Goal: Browse casually

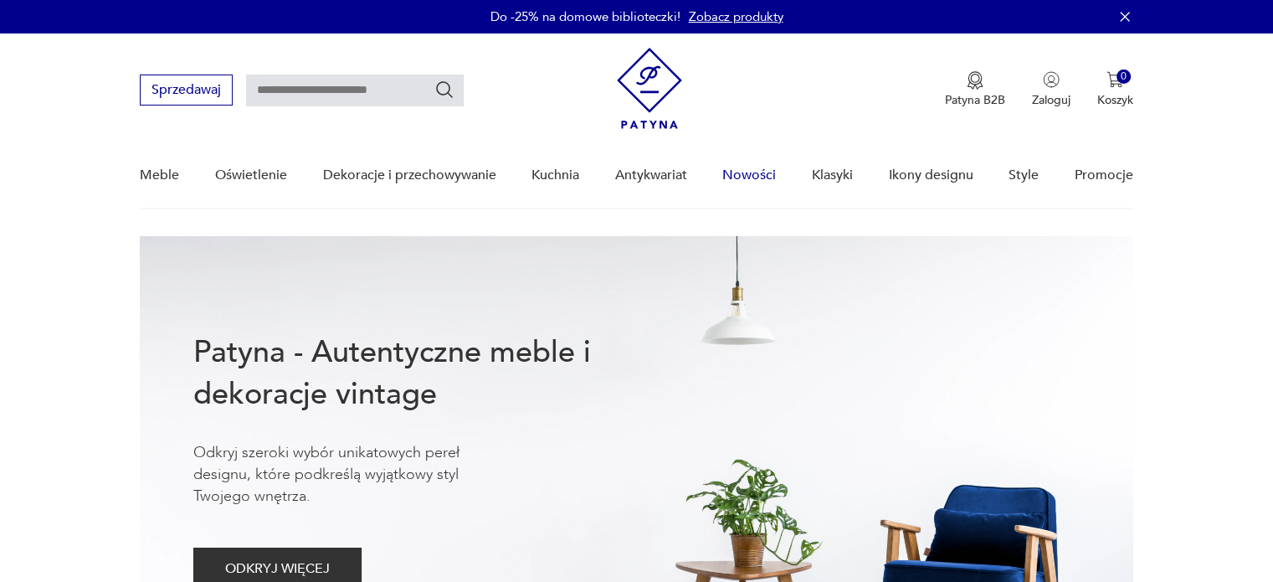
click at [752, 181] on link "Nowości" at bounding box center [749, 175] width 54 height 64
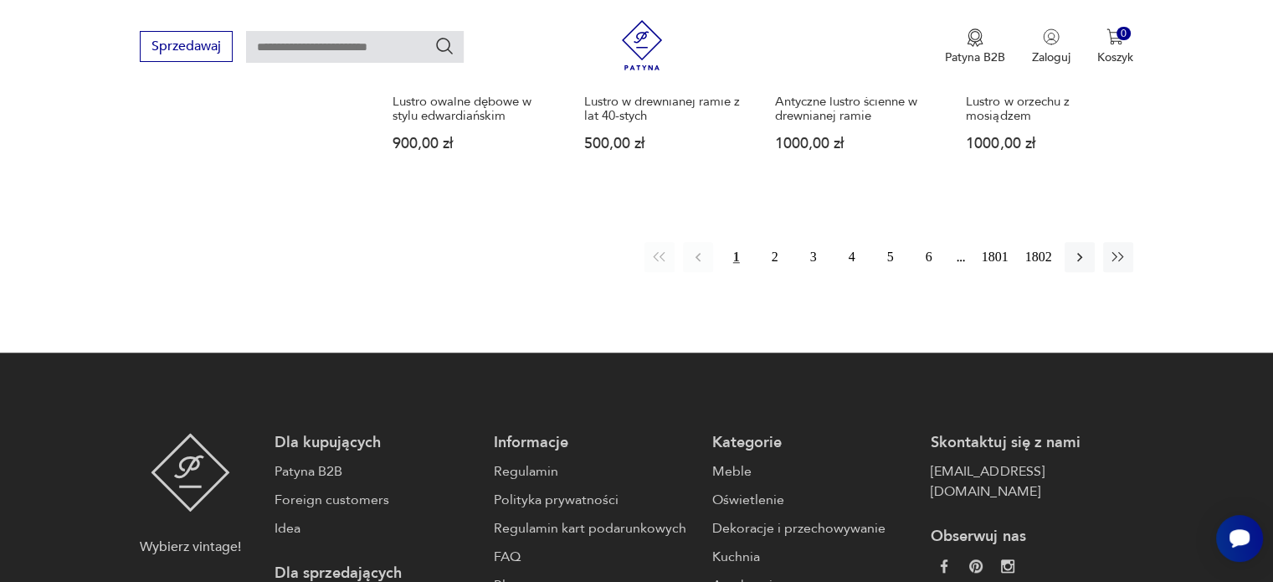
scroll to position [1618, 0]
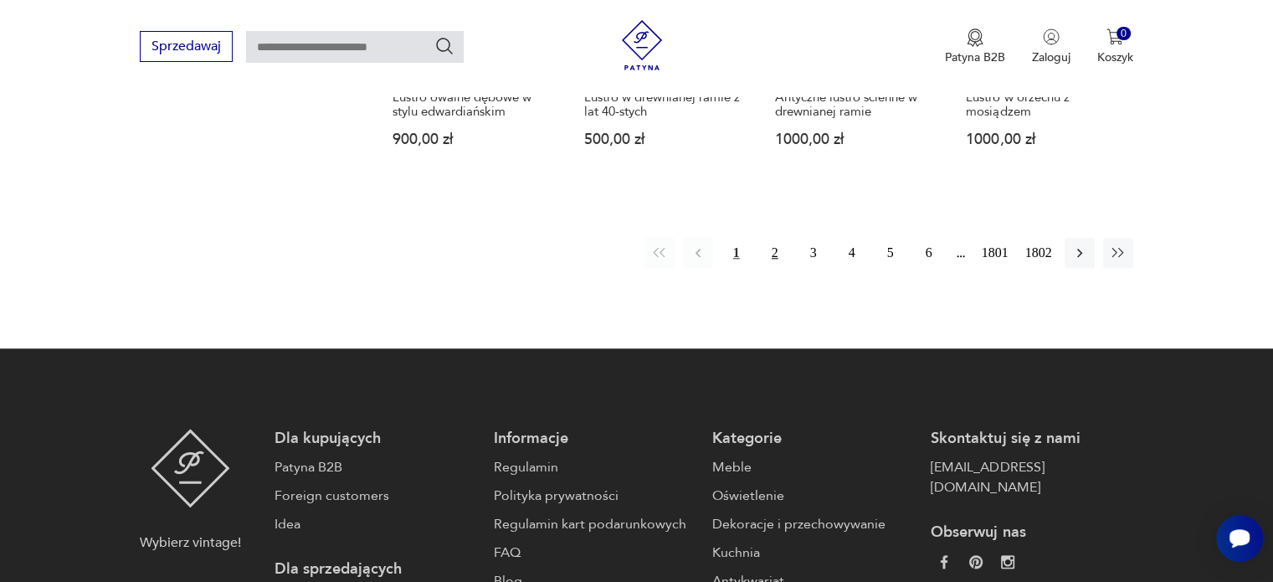
click at [771, 238] on button "2" at bounding box center [775, 253] width 30 height 30
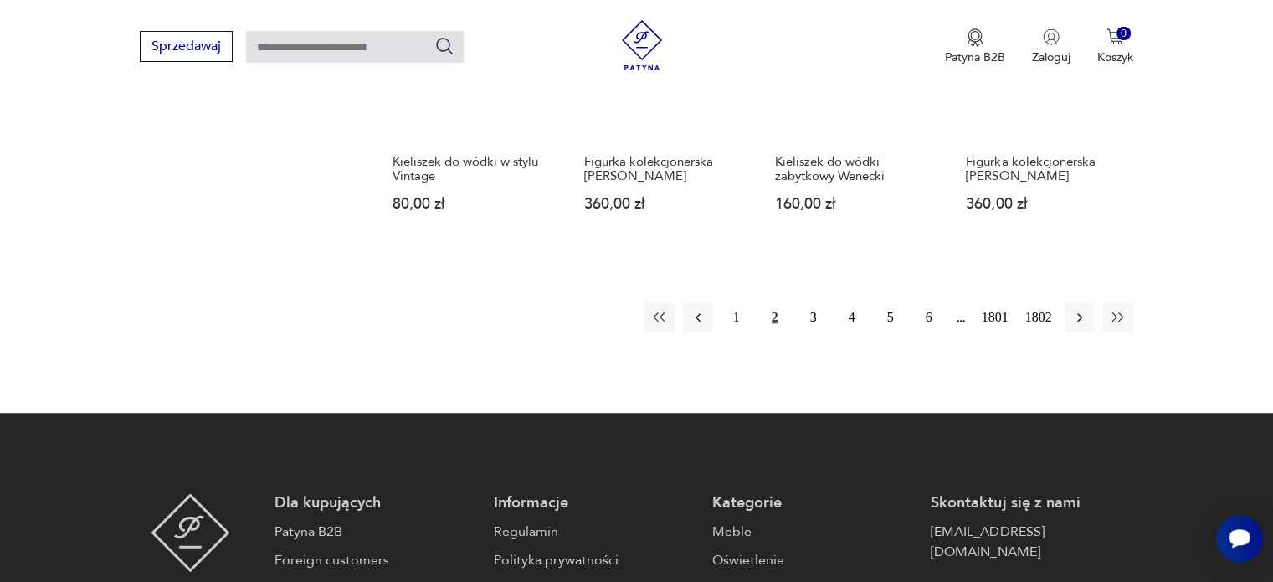
scroll to position [1512, 0]
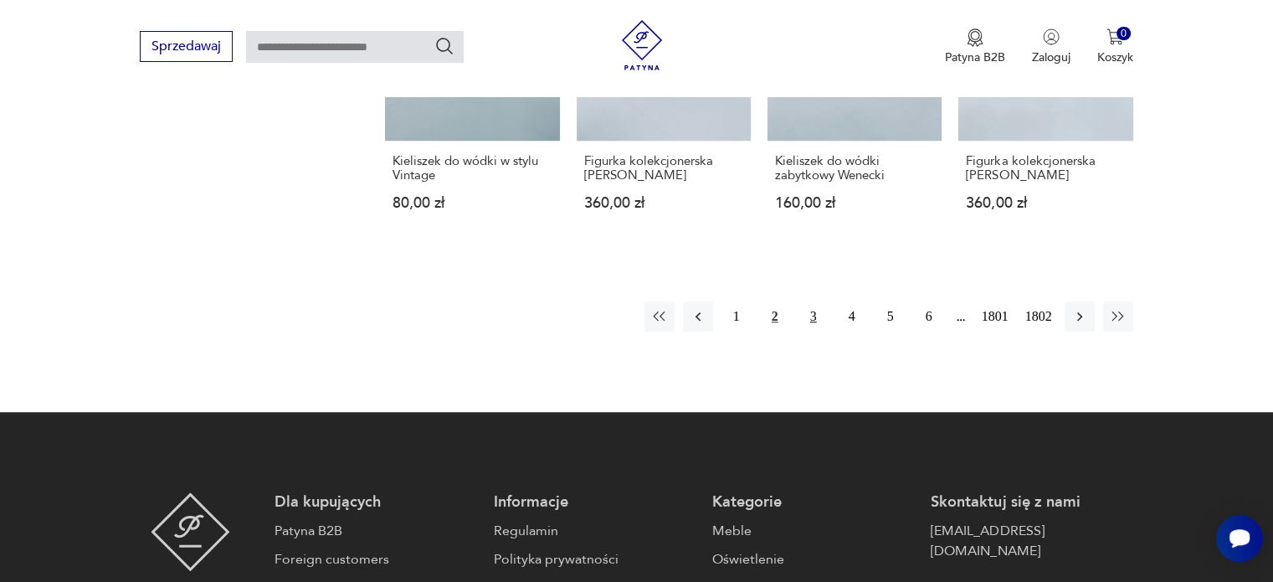
click at [815, 301] on button "3" at bounding box center [813, 316] width 30 height 30
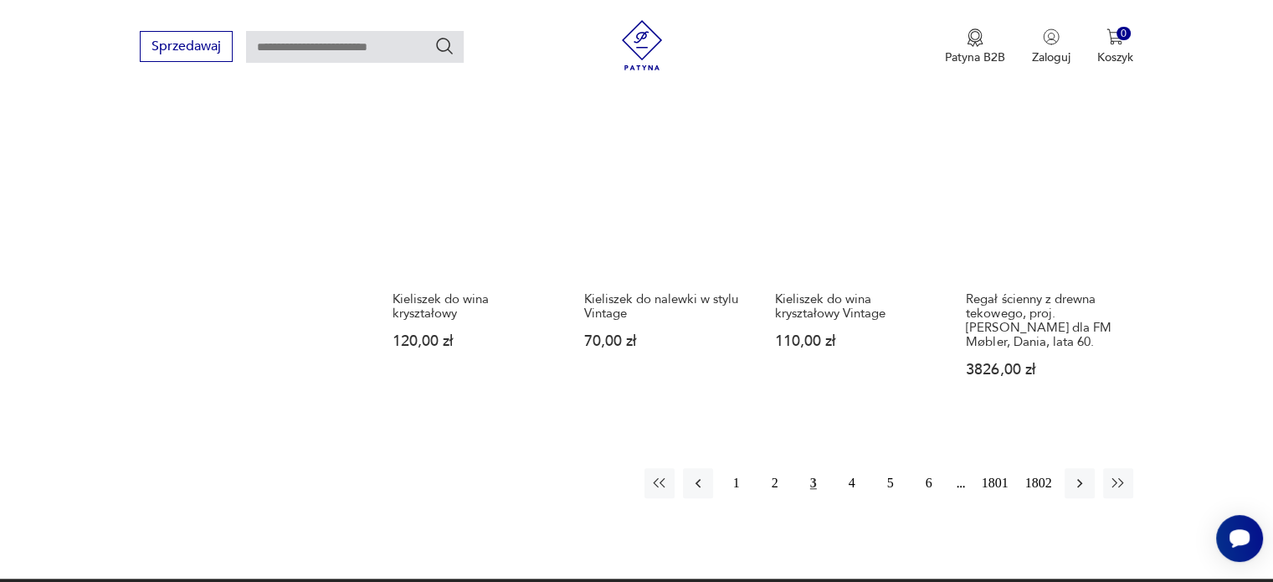
scroll to position [1493, 0]
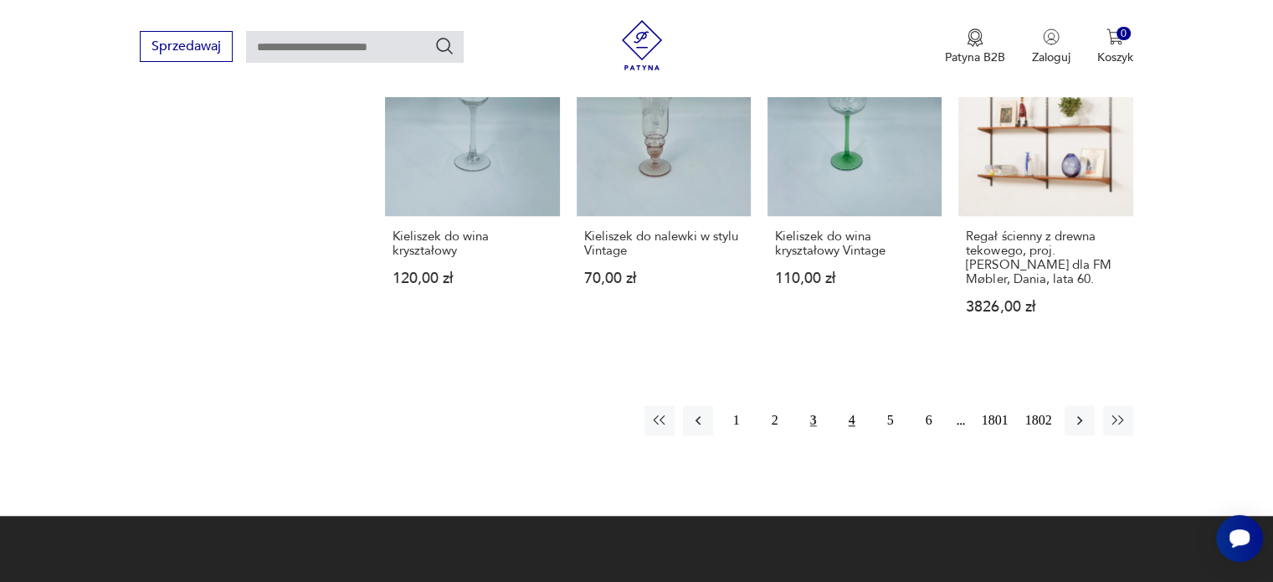
click at [847, 405] on button "4" at bounding box center [852, 420] width 30 height 30
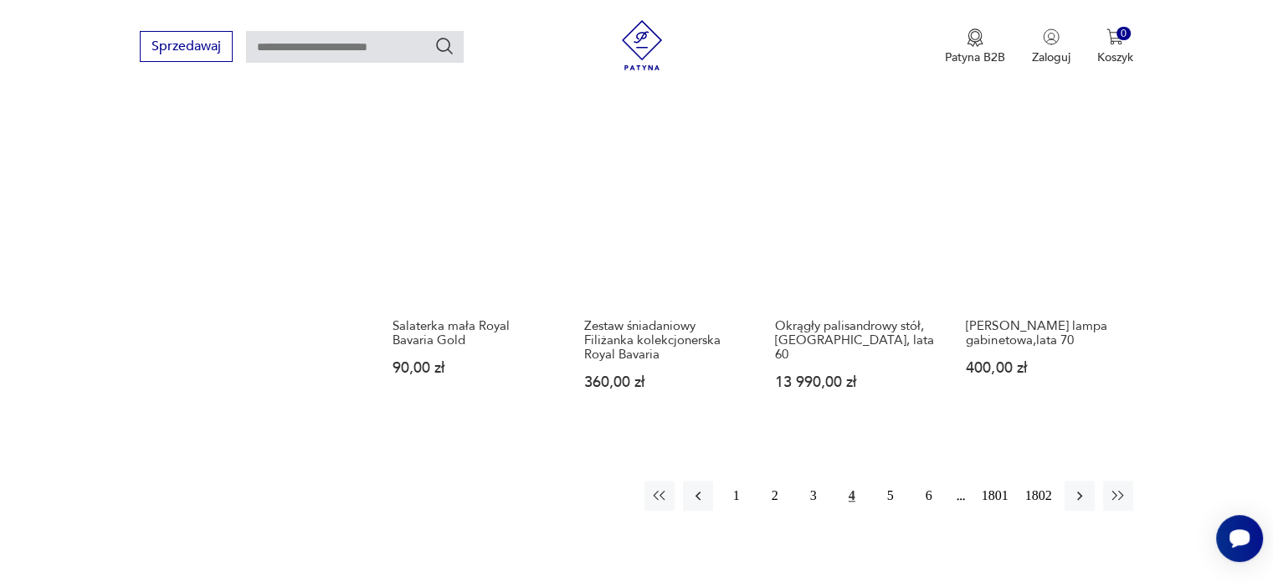
scroll to position [1487, 0]
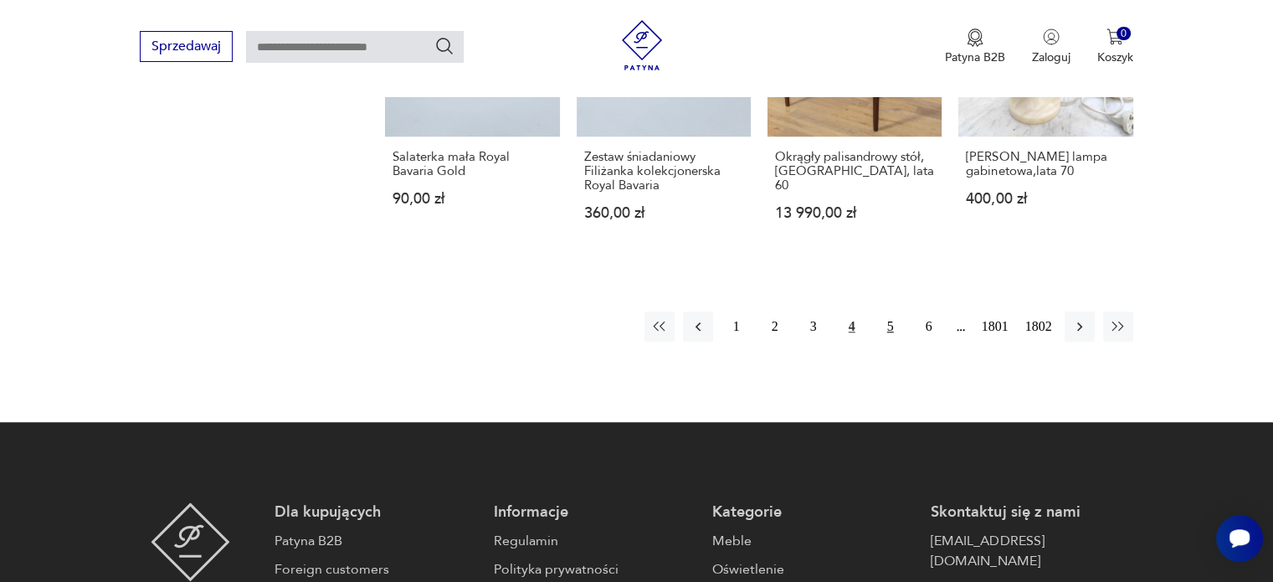
click at [895, 328] on button "5" at bounding box center [890, 326] width 30 height 30
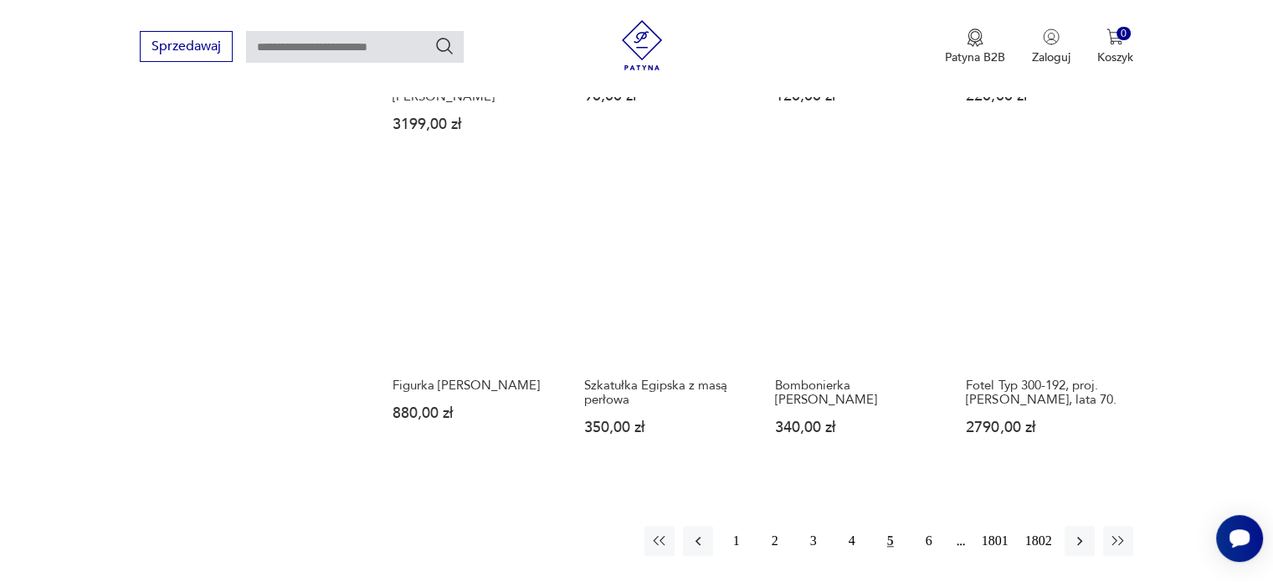
scroll to position [1302, 0]
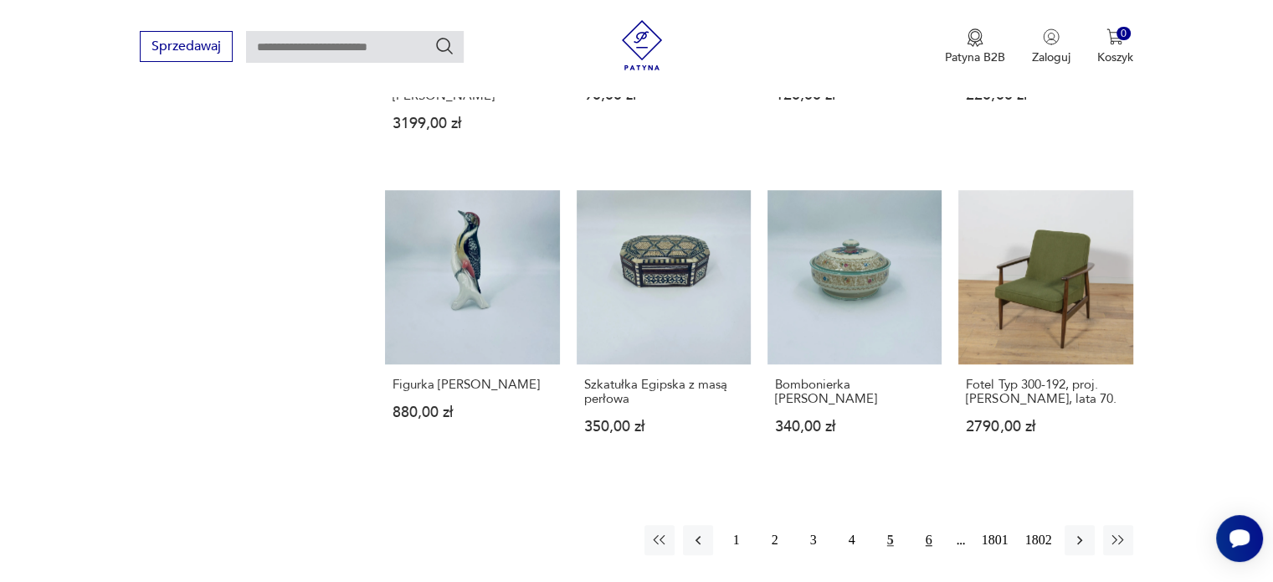
click at [925, 525] on button "6" at bounding box center [929, 540] width 30 height 30
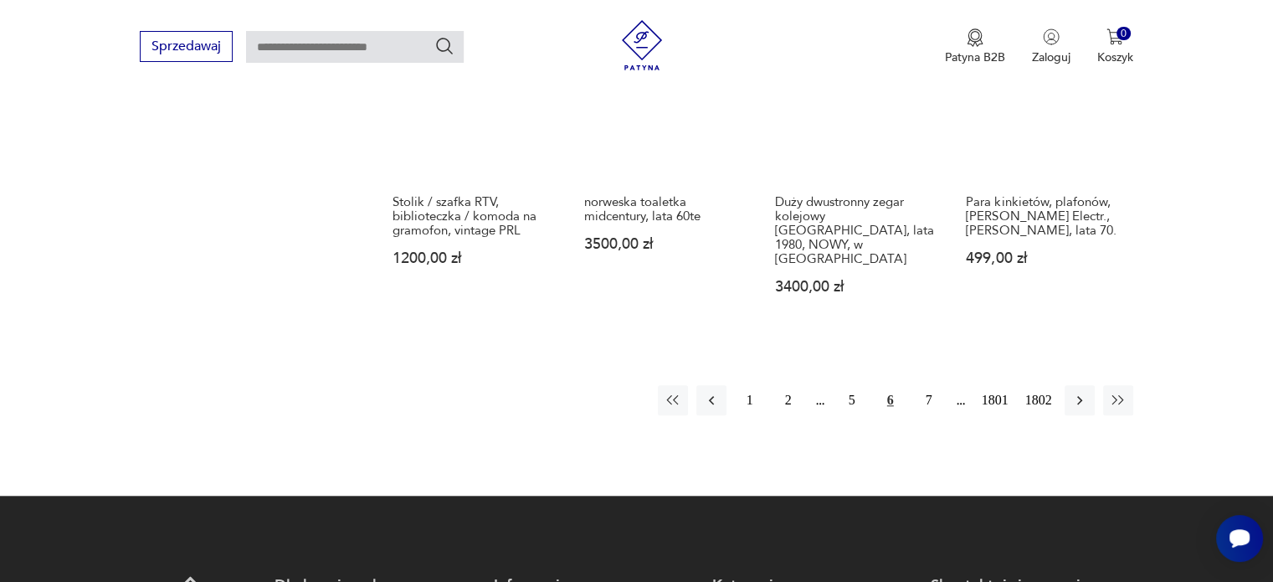
scroll to position [1547, 0]
